Goal: Information Seeking & Learning: Understand process/instructions

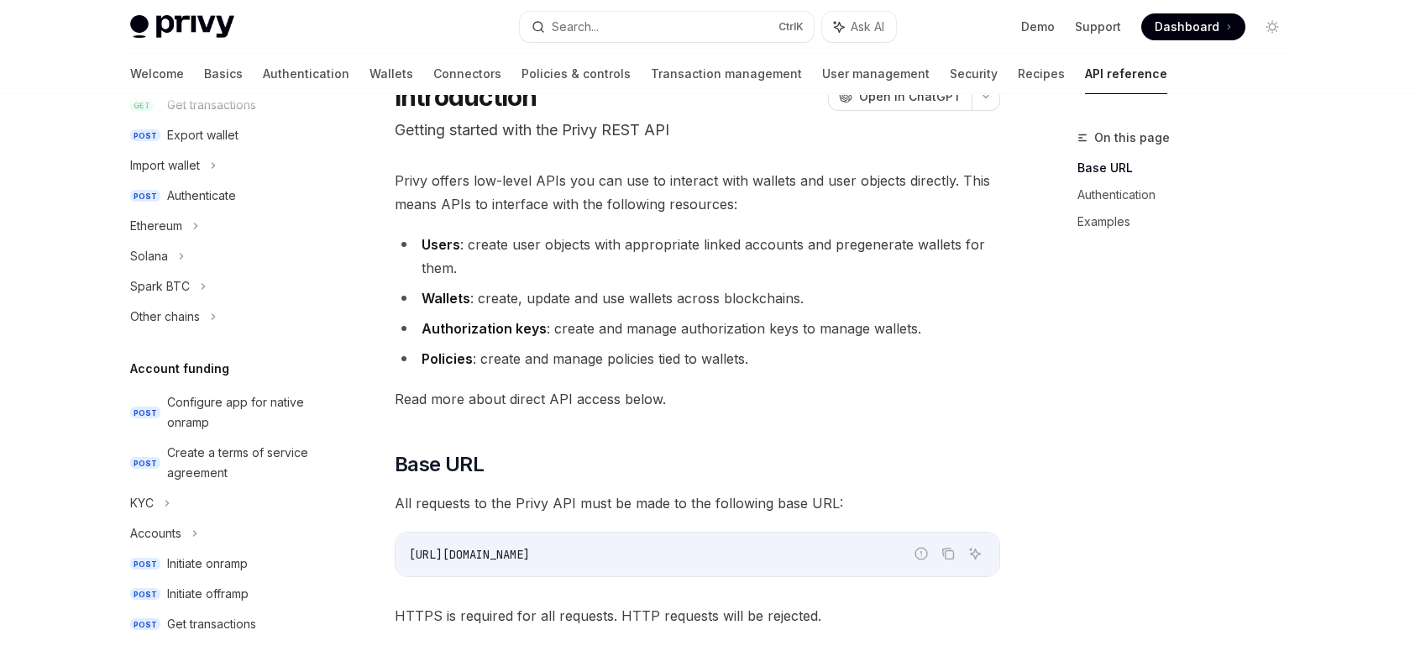
scroll to position [504, 0]
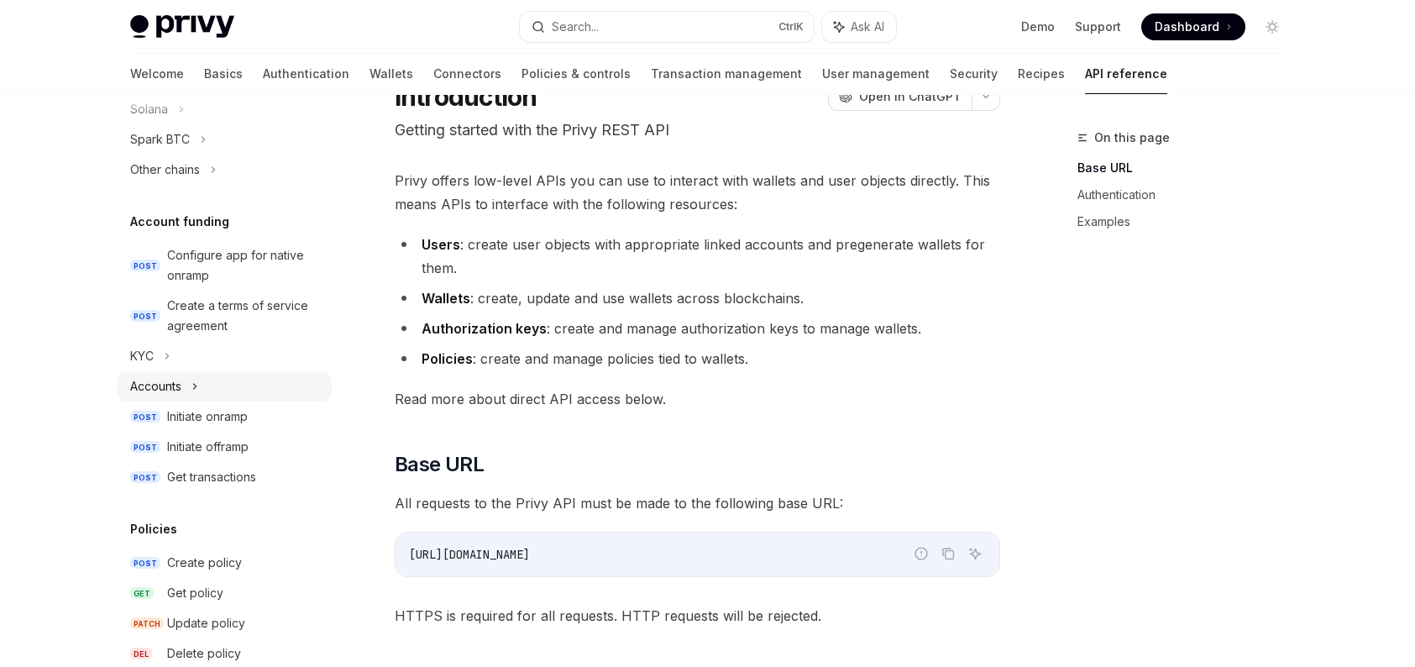
click at [197, 382] on icon at bounding box center [194, 386] width 7 height 20
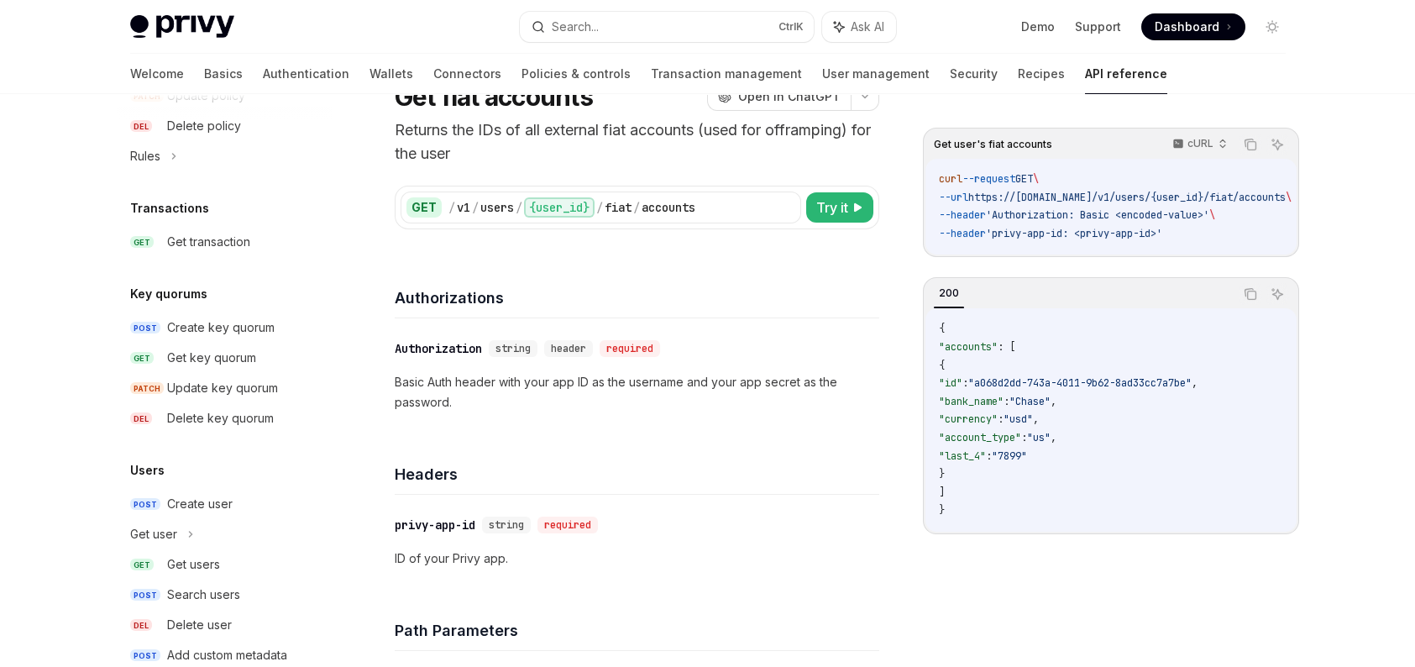
scroll to position [1158, 0]
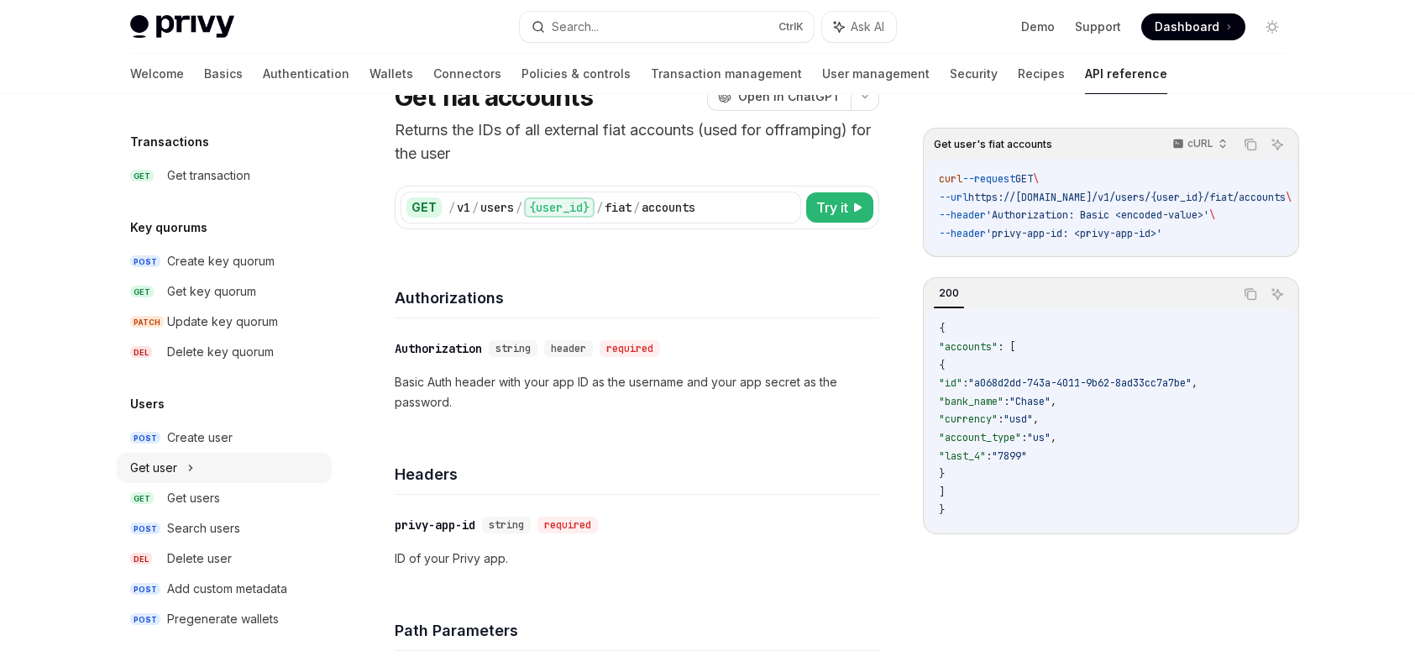
click at [200, 459] on div "Get user" at bounding box center [224, 468] width 215 height 30
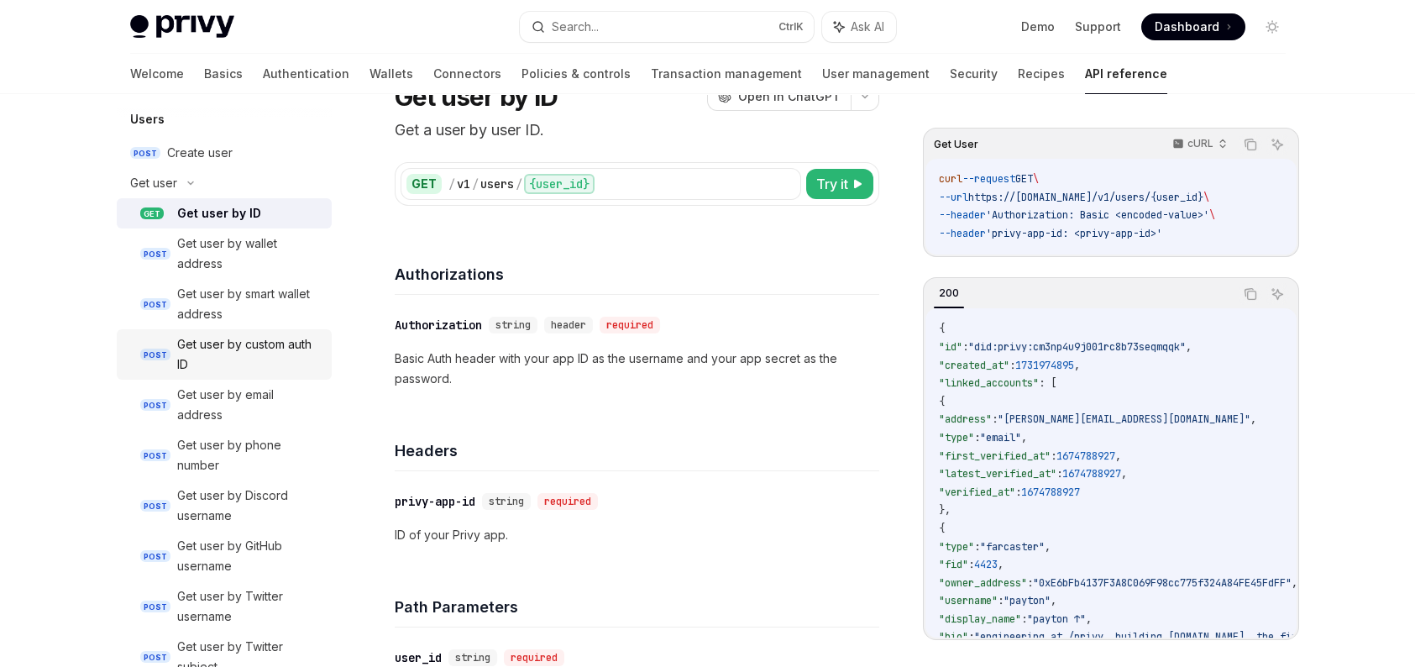
scroll to position [1494, 0]
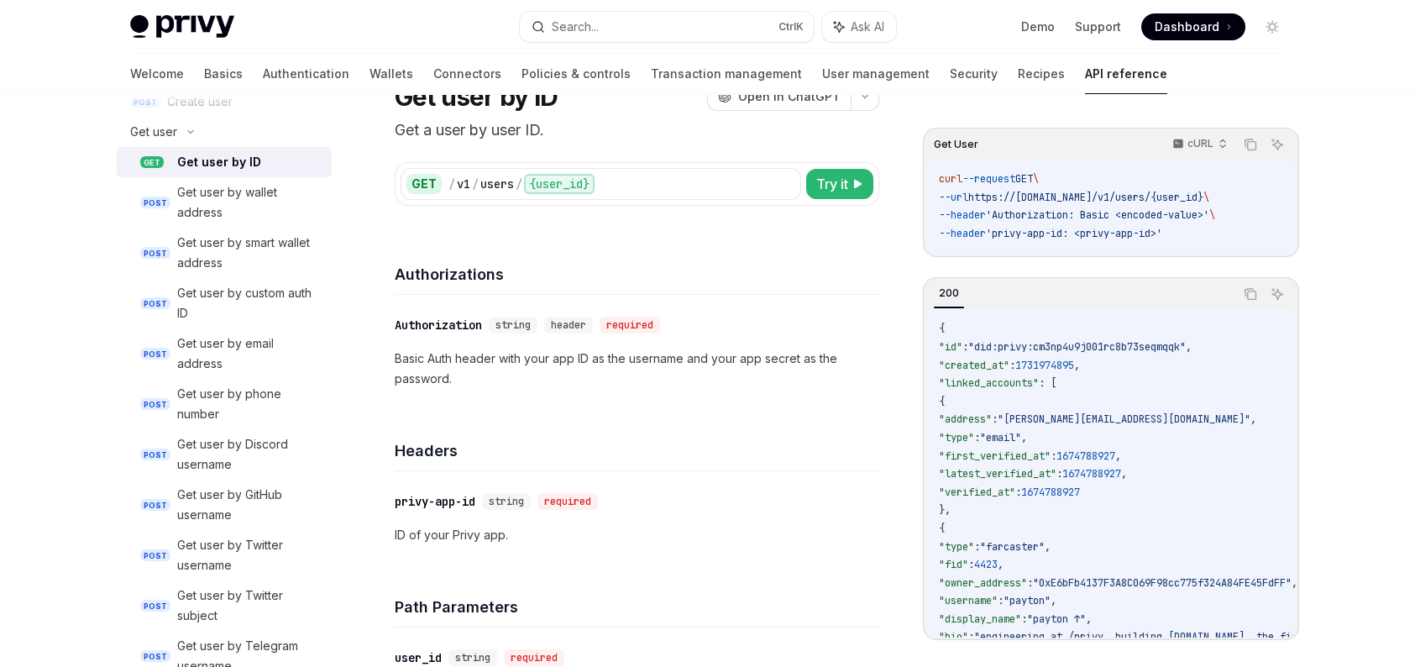
click at [254, 167] on div "Get user by ID" at bounding box center [219, 162] width 84 height 20
click at [238, 157] on div "Get user by ID" at bounding box center [219, 162] width 84 height 20
type textarea "*"
